Goal: Information Seeking & Learning: Learn about a topic

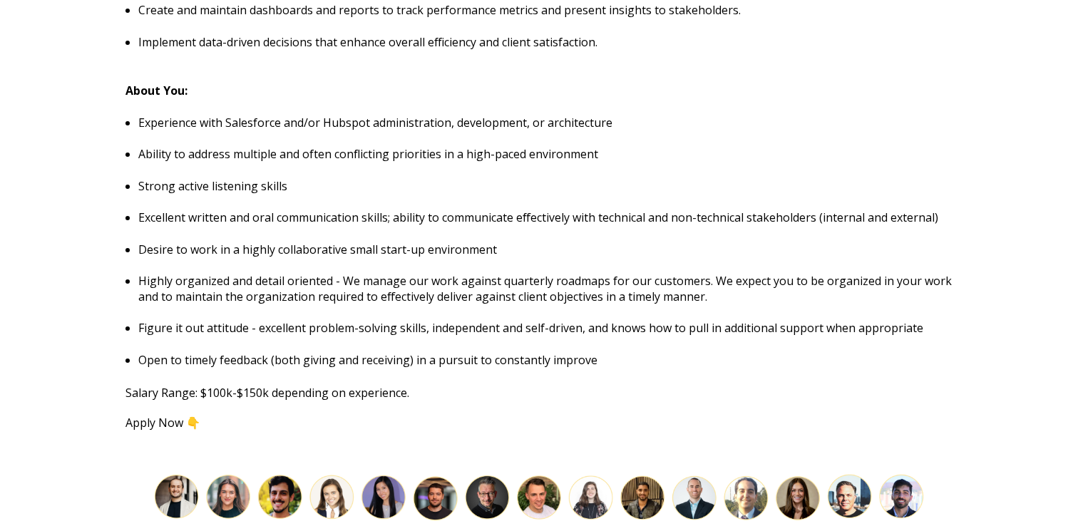
scroll to position [1505, 0]
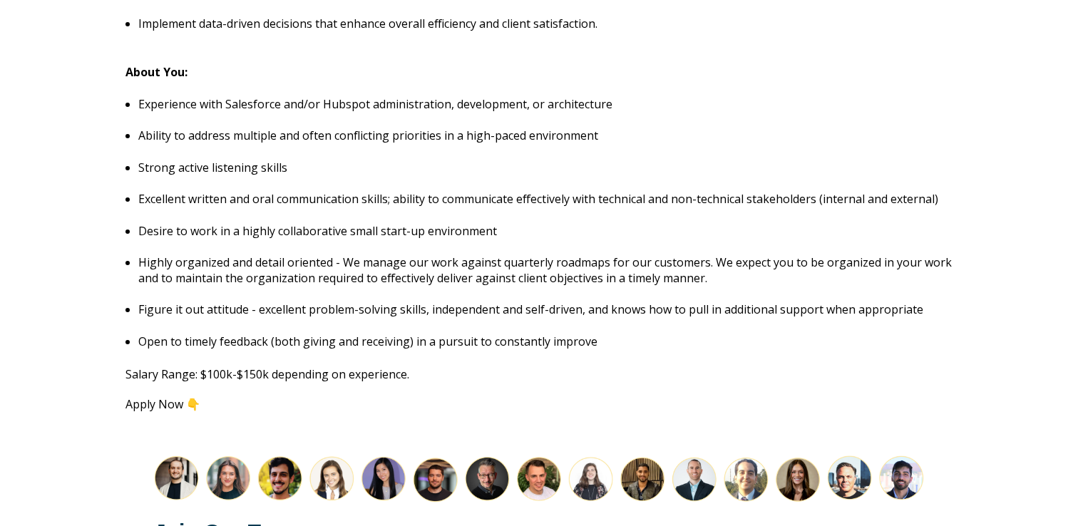
click at [352, 366] on p "Salary Range: $100k-$150k depending on experience." at bounding box center [538, 374] width 827 height 16
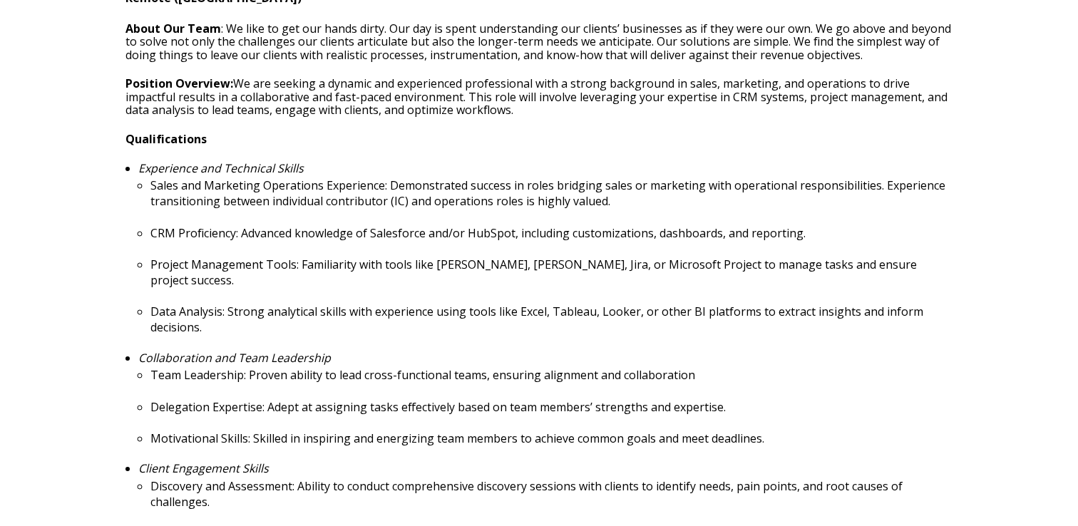
scroll to position [571, 0]
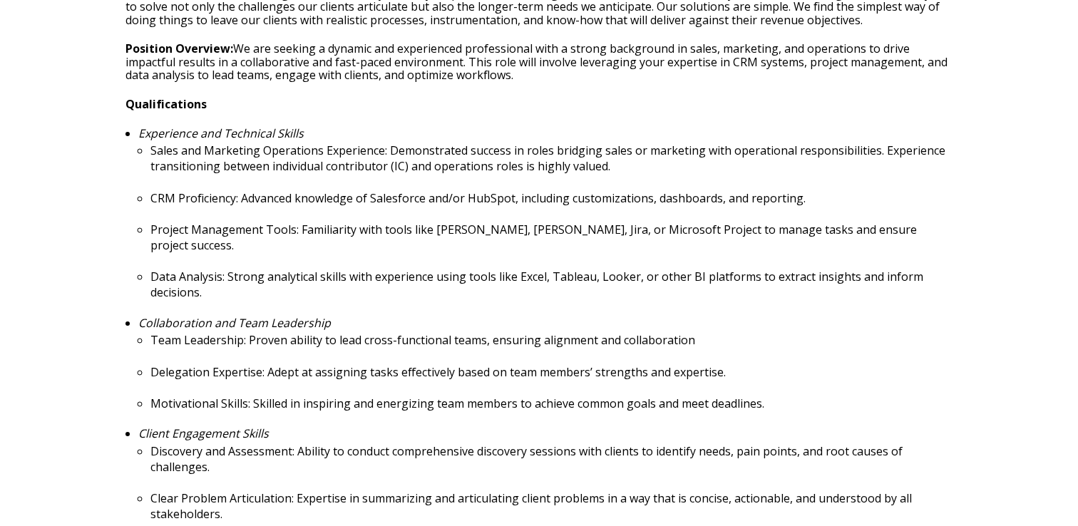
click at [588, 332] on p "Team Leadership: Proven ability to lead cross-functional teams, ensuring alignm…" at bounding box center [551, 340] width 802 height 16
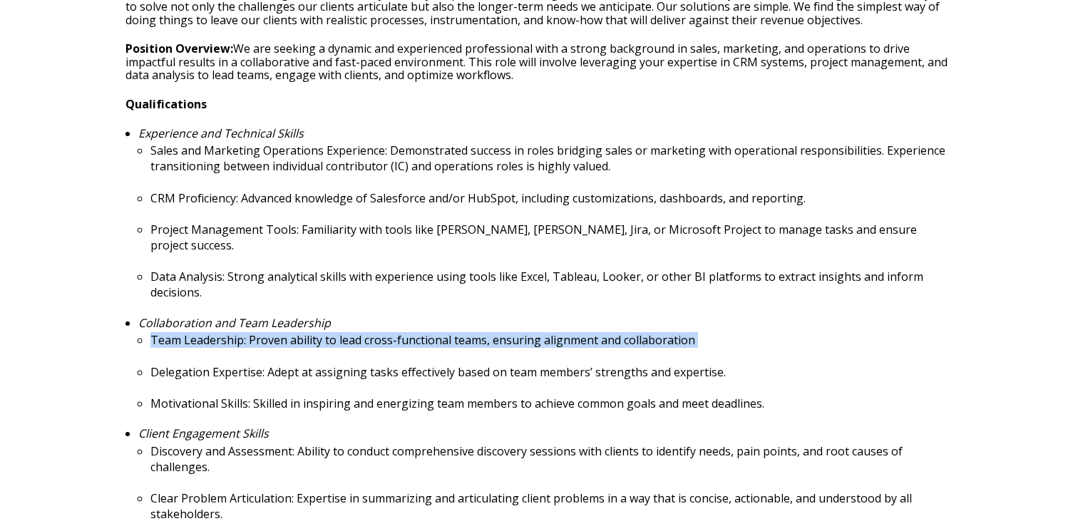
click at [588, 332] on p "Team Leadership: Proven ability to lead cross-functional teams, ensuring alignm…" at bounding box center [551, 340] width 802 height 16
click at [555, 289] on ul "Experience and Technical Skills Sales and Marketing Operations Experience: Demo…" at bounding box center [538, 340] width 827 height 427
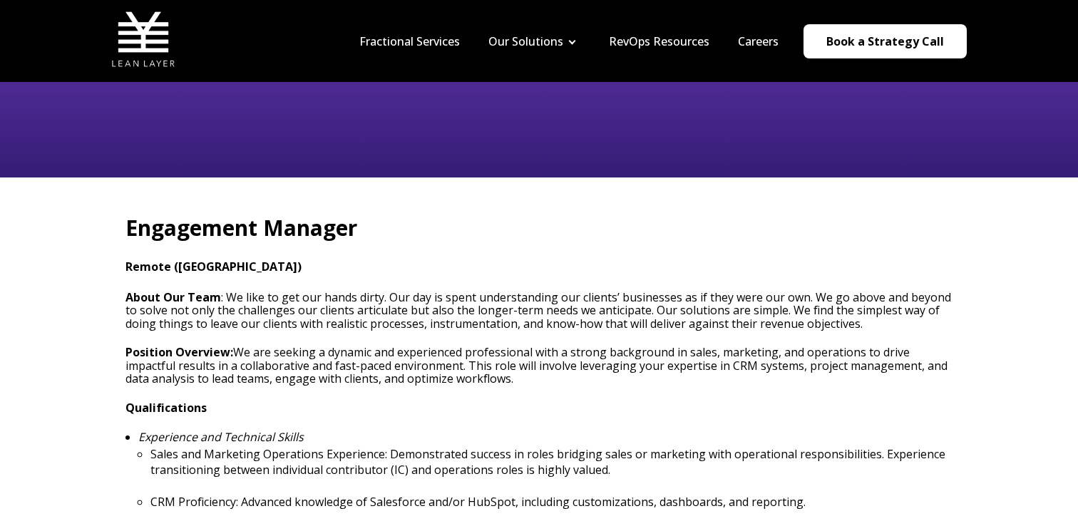
scroll to position [265, 0]
